Goal: Transaction & Acquisition: Purchase product/service

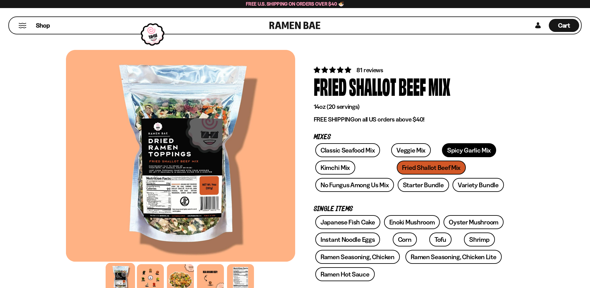
click at [445, 147] on link "Spicy Garlic Mix" at bounding box center [469, 150] width 54 height 14
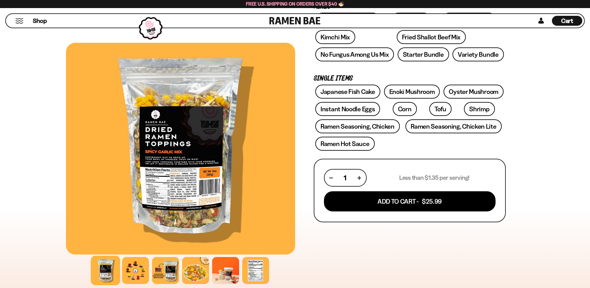
scroll to position [93, 0]
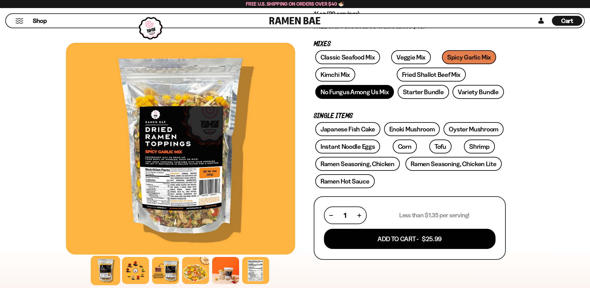
click at [339, 93] on link "No Fungus Among Us Mix" at bounding box center [354, 92] width 79 height 14
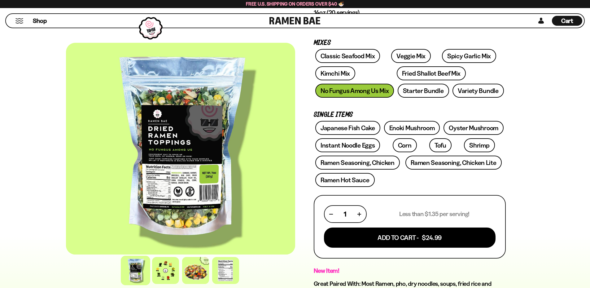
scroll to position [93, 0]
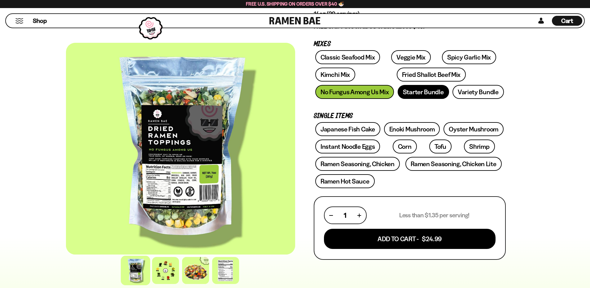
click at [434, 90] on link "Starter Bundle" at bounding box center [422, 92] width 51 height 14
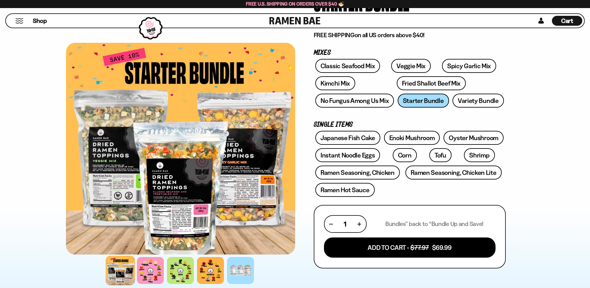
scroll to position [31, 0]
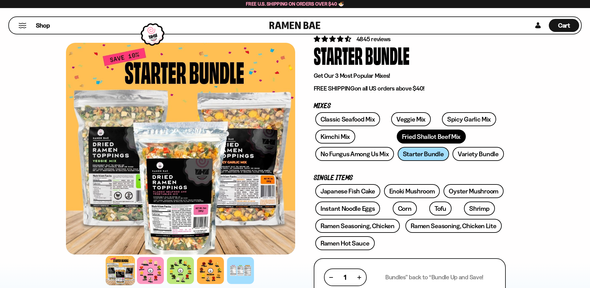
click at [410, 136] on link "Fried Shallot Beef Mix" at bounding box center [431, 136] width 69 height 14
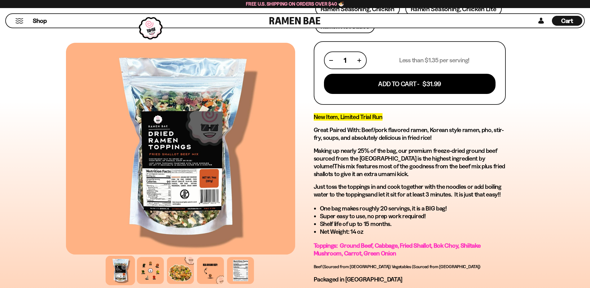
scroll to position [62, 0]
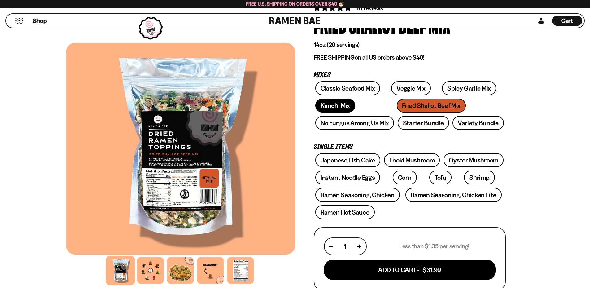
click at [330, 102] on link "Kimchi Mix" at bounding box center [335, 105] width 40 height 14
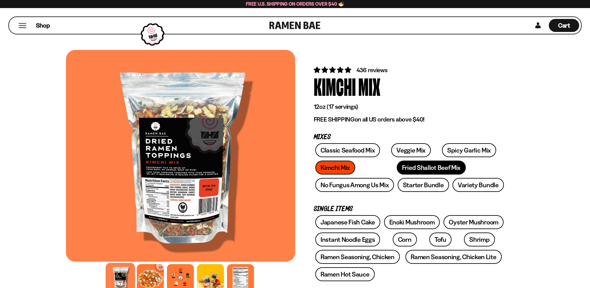
click at [397, 166] on link "Fried Shallot Beef Mix" at bounding box center [431, 167] width 69 height 14
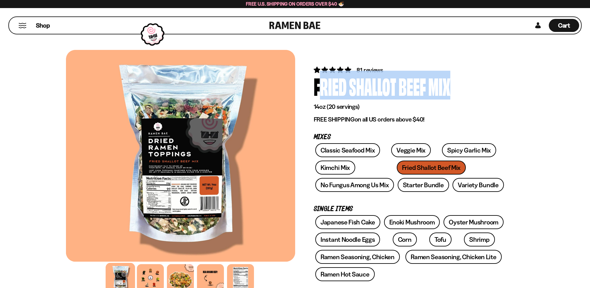
drag, startPoint x: 314, startPoint y: 86, endPoint x: 453, endPoint y: 88, distance: 139.0
click at [453, 88] on div "Fried Shallot Beef Mix" at bounding box center [410, 85] width 192 height 23
copy div "Fried Shallot Beef Mix"
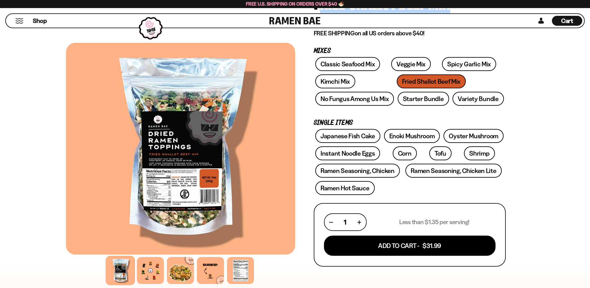
scroll to position [62, 0]
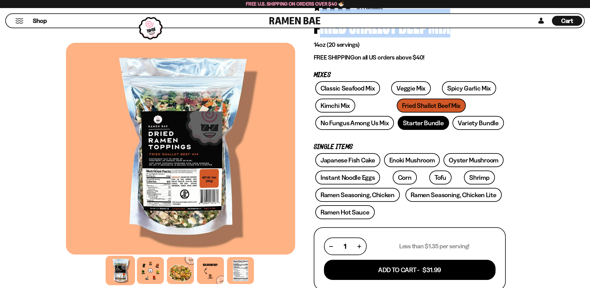
click at [407, 123] on link "Starter Bundle" at bounding box center [422, 123] width 51 height 14
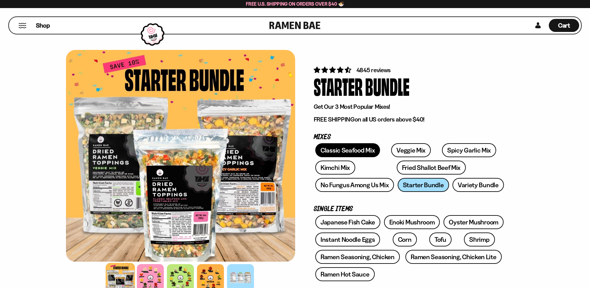
click at [353, 148] on link "Classic Seafood Mix" at bounding box center [347, 150] width 65 height 14
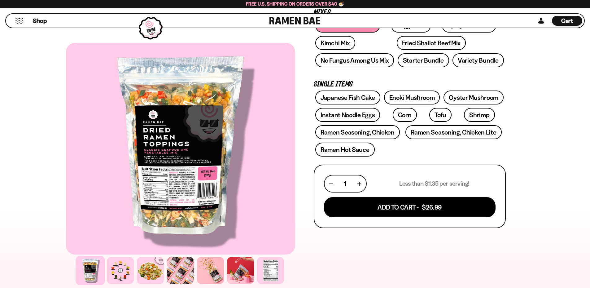
scroll to position [124, 0]
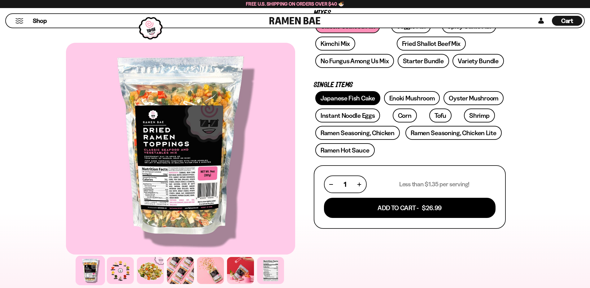
click at [346, 94] on link "Japanese Fish Cake" at bounding box center [347, 98] width 65 height 14
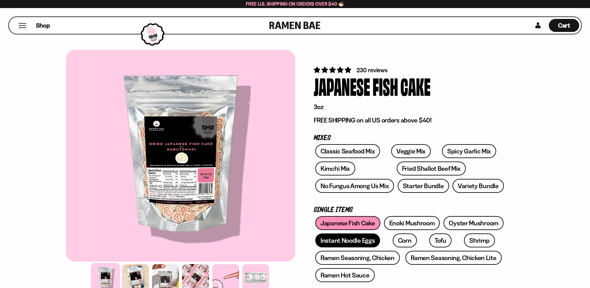
click at [363, 239] on link "Instant Noodle Eggs" at bounding box center [347, 240] width 65 height 14
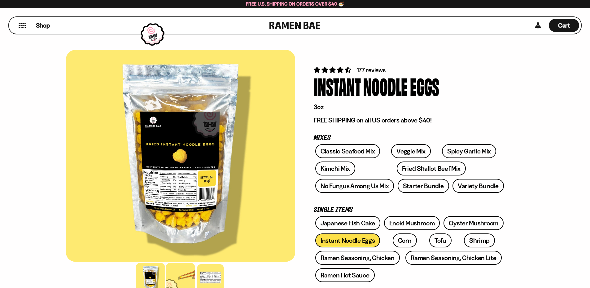
click at [174, 277] on div at bounding box center [180, 276] width 29 height 29
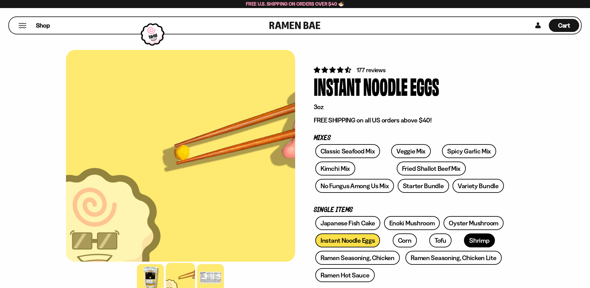
click at [464, 240] on link "Shrimp" at bounding box center [479, 240] width 31 height 14
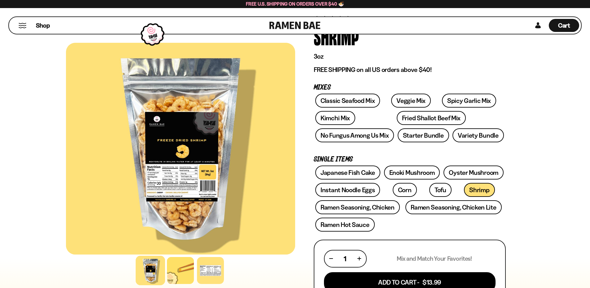
scroll to position [62, 0]
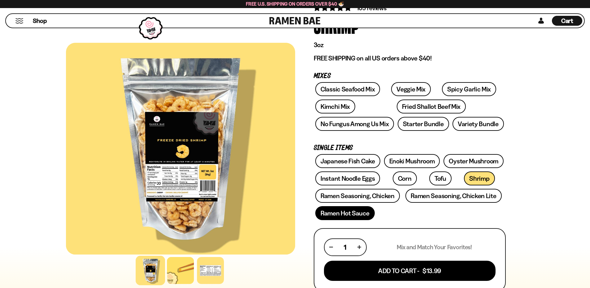
click at [357, 216] on link "Ramen Hot Sauce" at bounding box center [344, 213] width 59 height 14
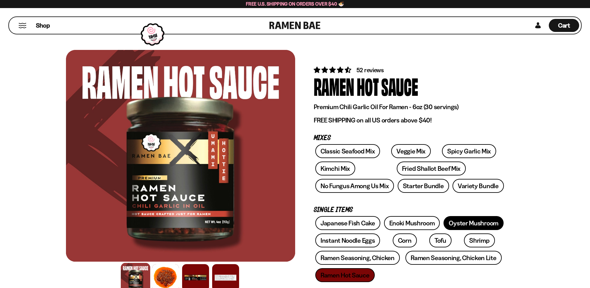
click at [453, 223] on link "Oyster Mushroom" at bounding box center [473, 223] width 60 height 14
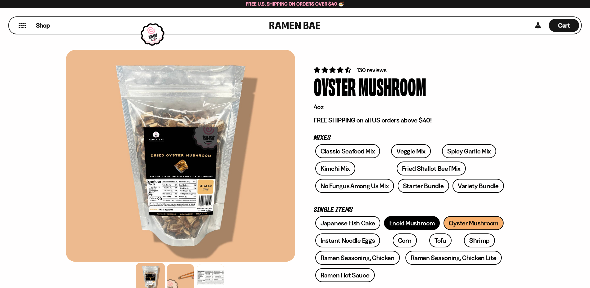
click at [417, 221] on link "Enoki Mushroom" at bounding box center [412, 223] width 56 height 14
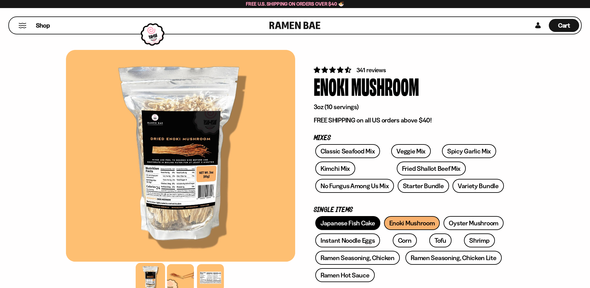
click at [361, 223] on link "Japanese Fish Cake" at bounding box center [347, 223] width 65 height 14
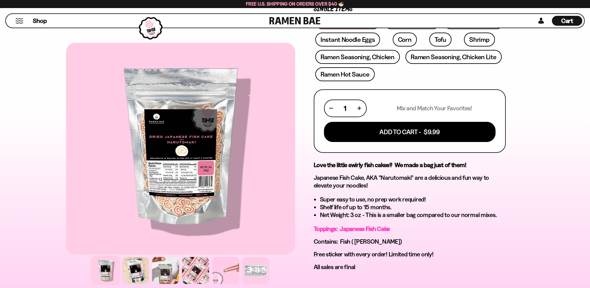
scroll to position [217, 0]
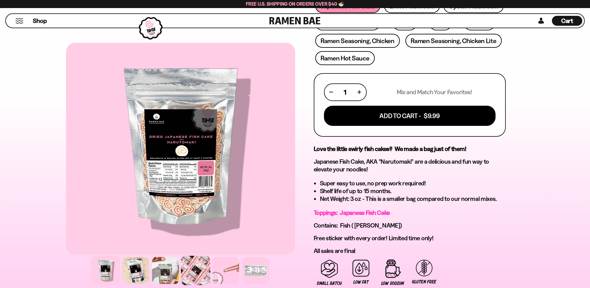
click at [191, 271] on div at bounding box center [195, 269] width 29 height 29
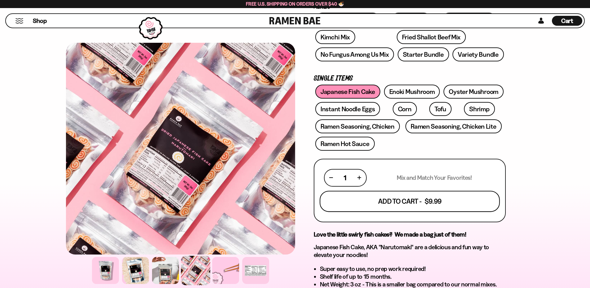
scroll to position [124, 0]
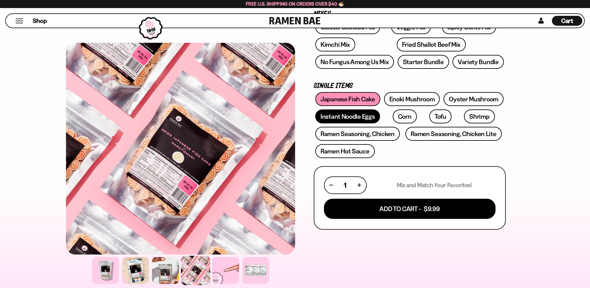
click at [355, 115] on link "Instant Noodle Eggs" at bounding box center [347, 116] width 65 height 14
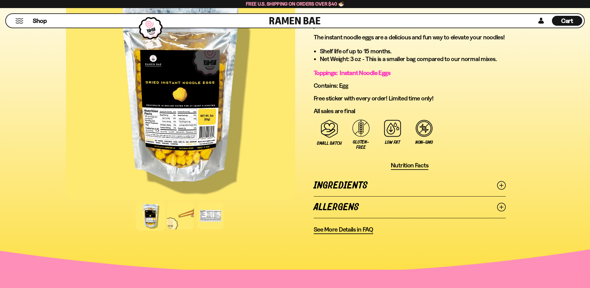
scroll to position [371, 0]
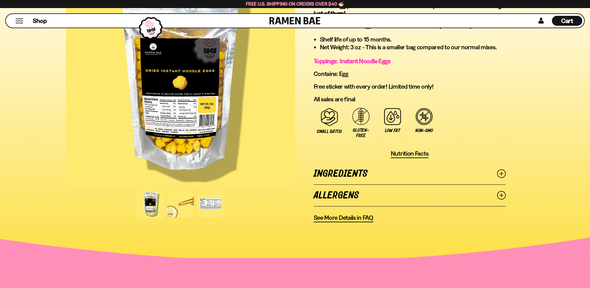
click at [498, 173] on icon at bounding box center [501, 173] width 9 height 9
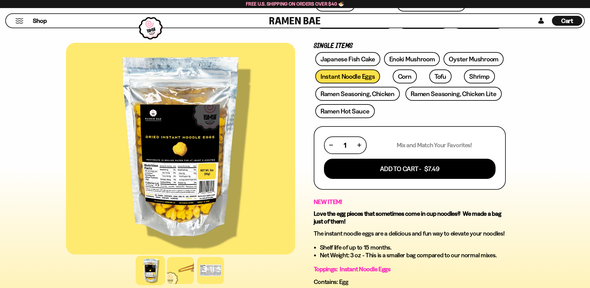
scroll to position [155, 0]
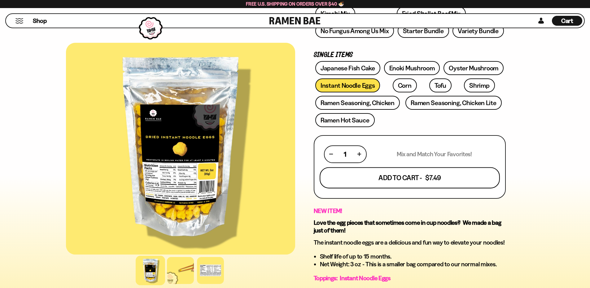
click at [430, 175] on button "Add To Cart - $7.49" at bounding box center [409, 177] width 180 height 21
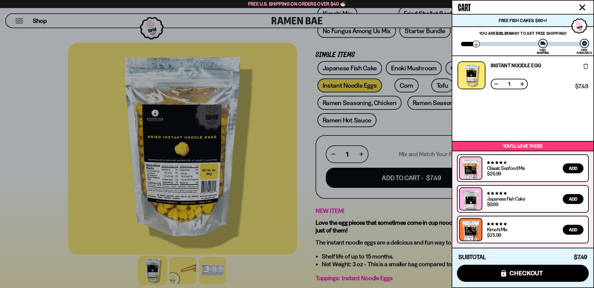
click at [581, 7] on icon "Close cart" at bounding box center [583, 8] width 6 height 6
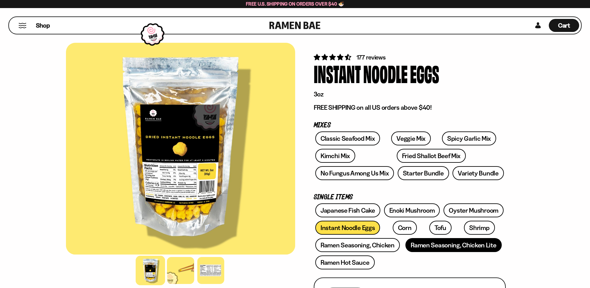
scroll to position [0, 0]
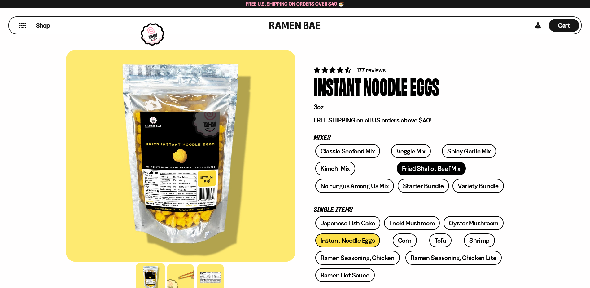
click at [397, 167] on link "Fried Shallot Beef Mix" at bounding box center [431, 168] width 69 height 14
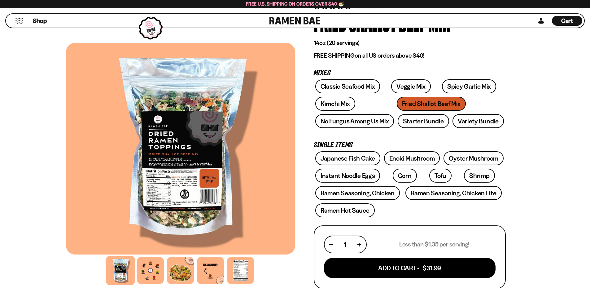
scroll to position [124, 0]
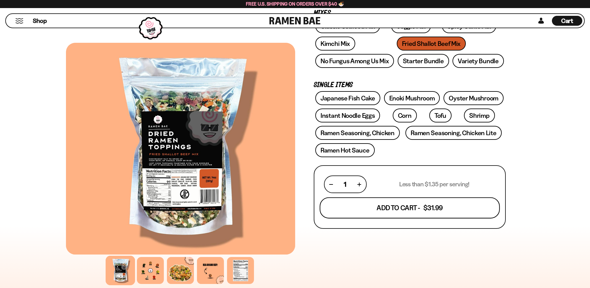
click at [419, 205] on button "Add To Cart - $31.99" at bounding box center [409, 207] width 180 height 21
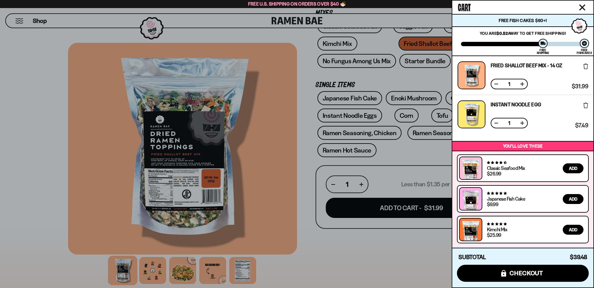
click at [583, 7] on icon "Close cart" at bounding box center [583, 8] width 6 height 6
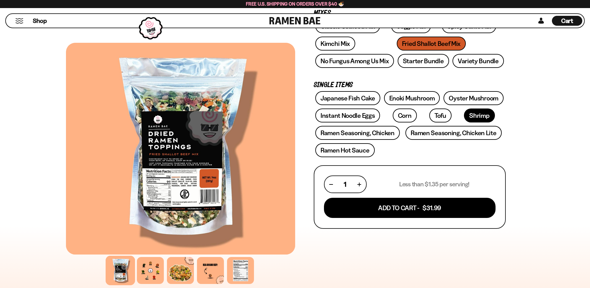
click at [464, 114] on link "Shrimp" at bounding box center [479, 115] width 31 height 14
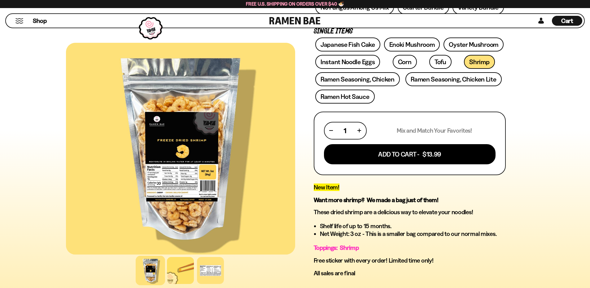
scroll to position [186, 0]
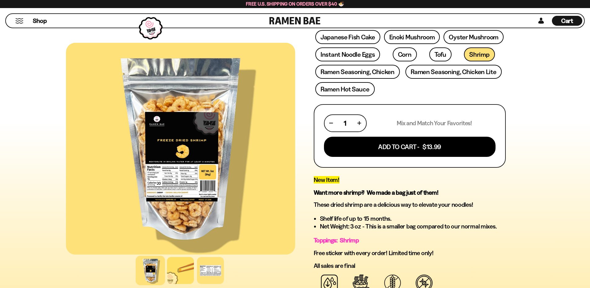
click at [565, 17] on span "Cart" at bounding box center [567, 20] width 12 height 7
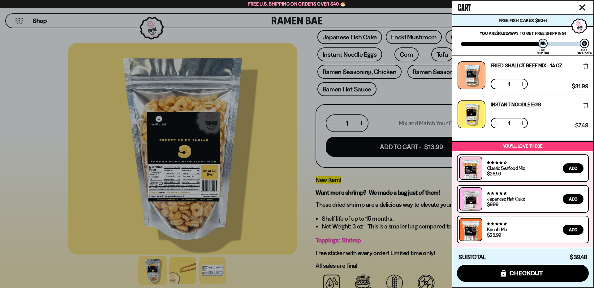
click at [307, 106] on div at bounding box center [297, 144] width 594 height 288
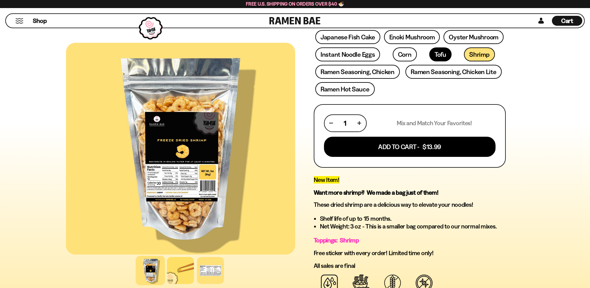
click at [429, 54] on link "Tofu" at bounding box center [440, 54] width 22 height 14
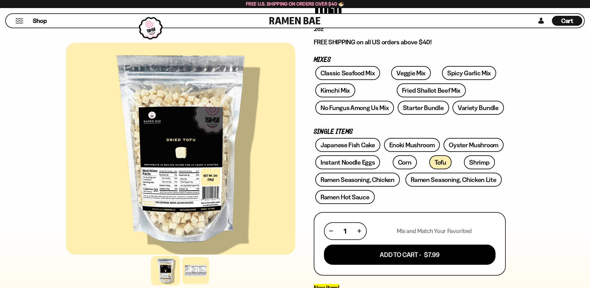
scroll to position [62, 0]
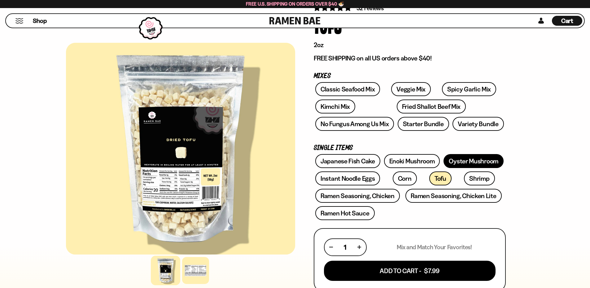
click at [455, 154] on link "Oyster Mushroom" at bounding box center [473, 161] width 60 height 14
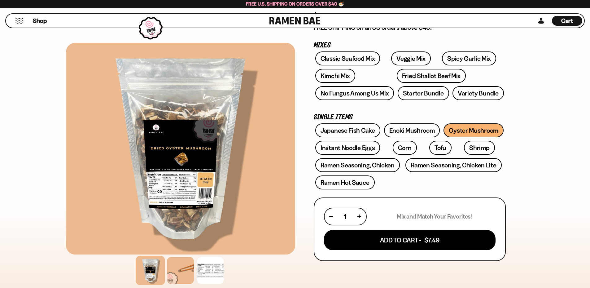
scroll to position [93, 0]
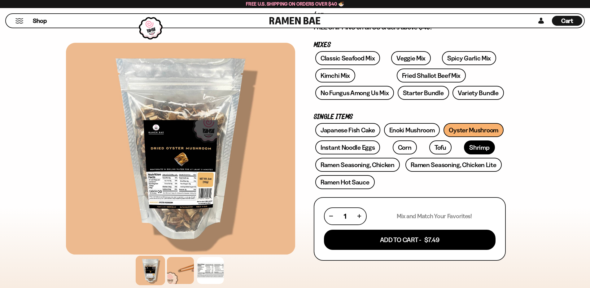
click at [464, 146] on link "Shrimp" at bounding box center [479, 147] width 31 height 14
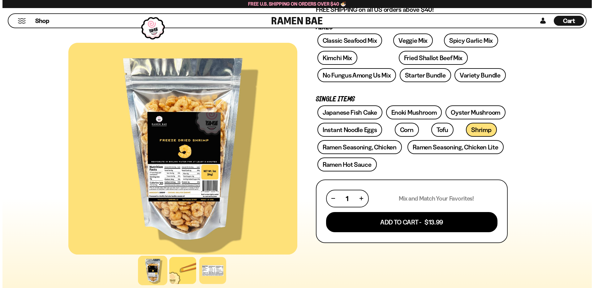
scroll to position [155, 0]
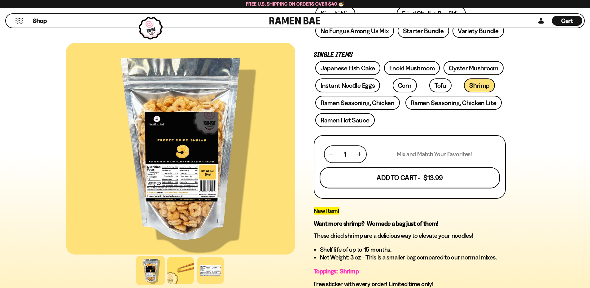
click at [427, 174] on button "Add To Cart - $13.99" at bounding box center [409, 177] width 180 height 21
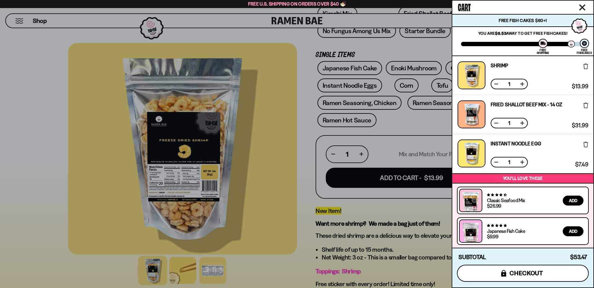
click at [523, 275] on span "checkout" at bounding box center [527, 272] width 34 height 7
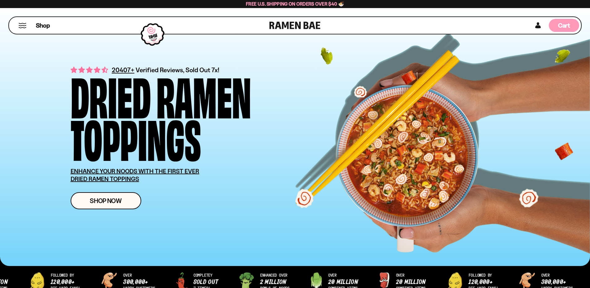
click at [566, 23] on span "Cart" at bounding box center [564, 25] width 12 height 7
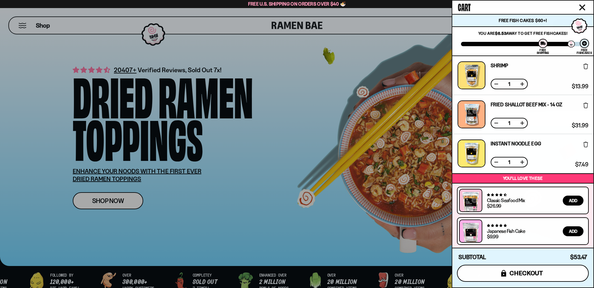
click at [522, 272] on span "checkout" at bounding box center [527, 272] width 34 height 7
